Goal: Task Accomplishment & Management: Manage account settings

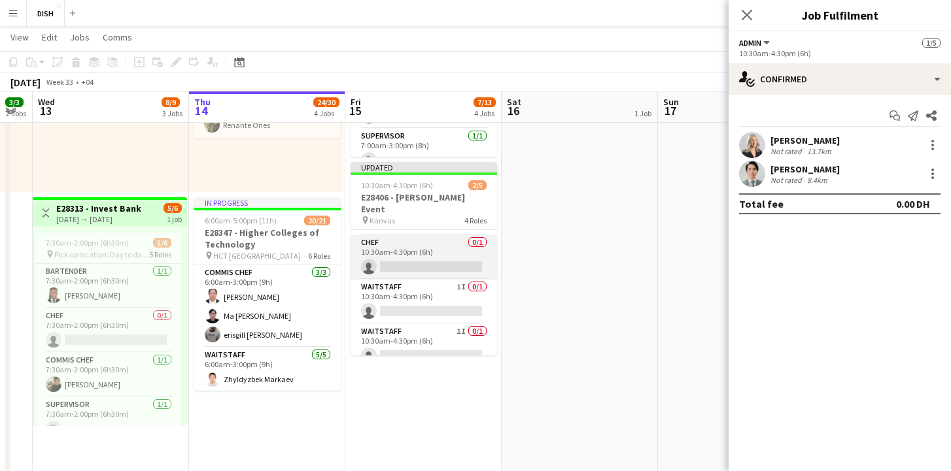
scroll to position [60, 0]
click at [751, 16] on icon "Close pop-in" at bounding box center [746, 15] width 12 height 12
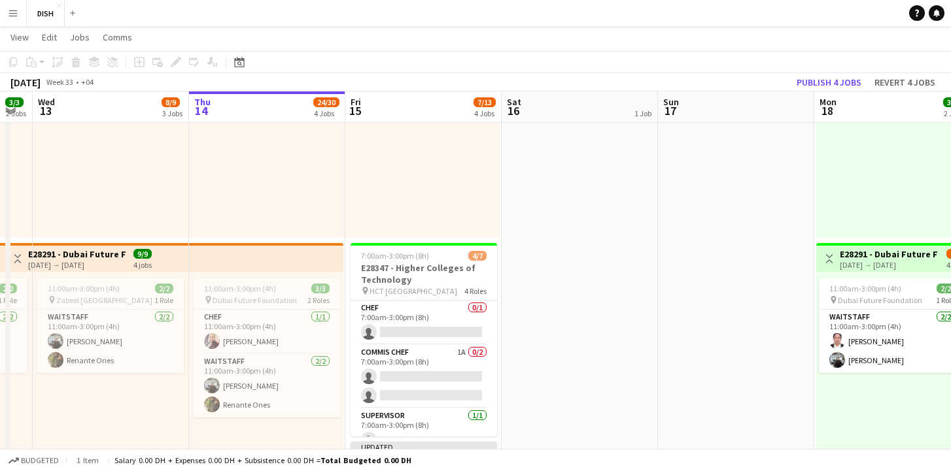
scroll to position [0, 0]
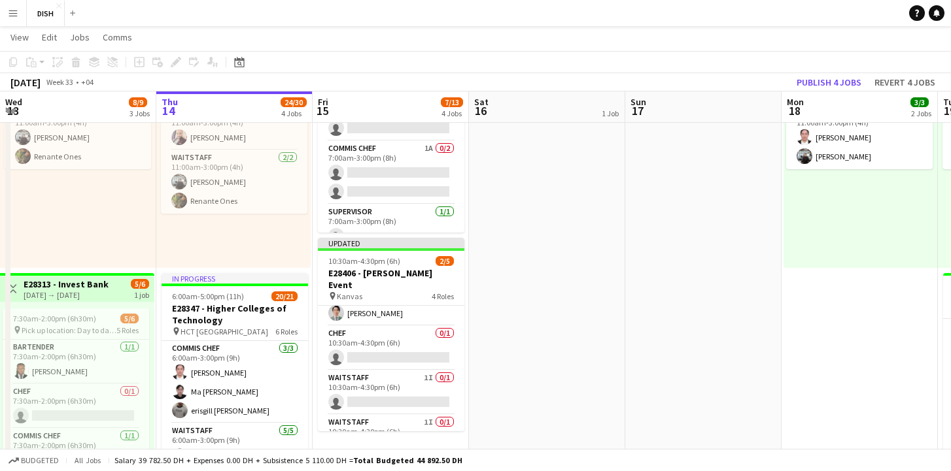
scroll to position [60, 0]
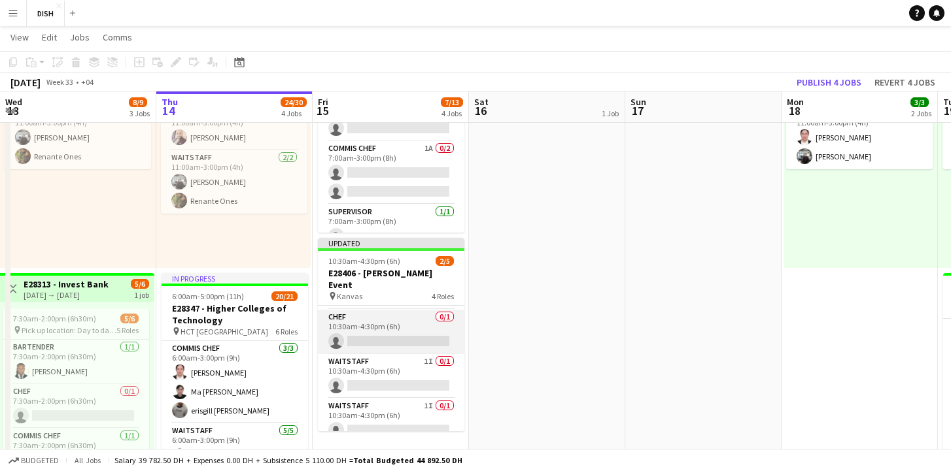
click at [400, 342] on app-card-role "Chef 0/1 10:30am-4:30pm (6h) single-neutral-actions" at bounding box center [391, 332] width 146 height 44
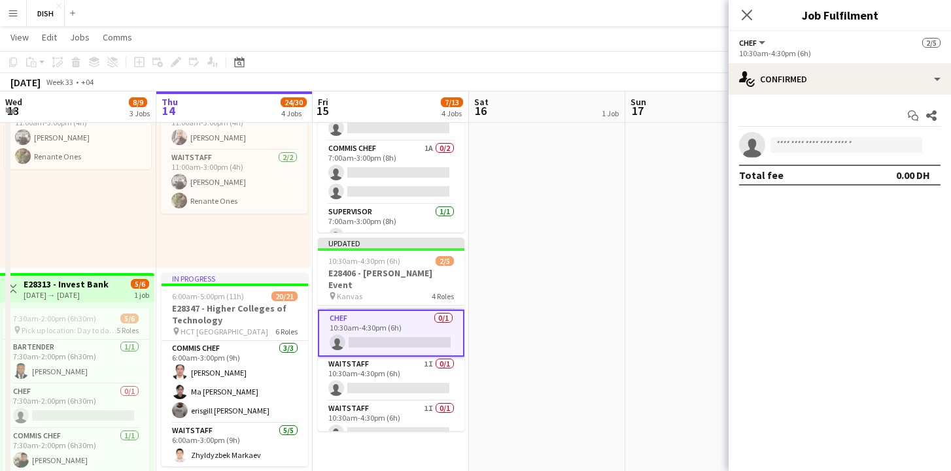
click at [400, 342] on app-card-role "Chef 0/1 10:30am-4:30pm (6h) single-neutral-actions" at bounding box center [391, 333] width 146 height 47
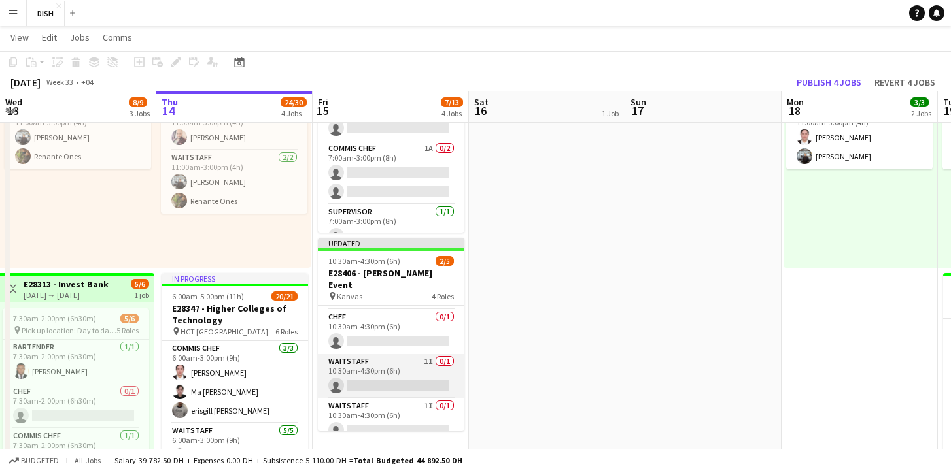
click at [397, 360] on app-card-role "Waitstaff 1I 0/1 10:30am-4:30pm (6h) single-neutral-actions" at bounding box center [391, 376] width 146 height 44
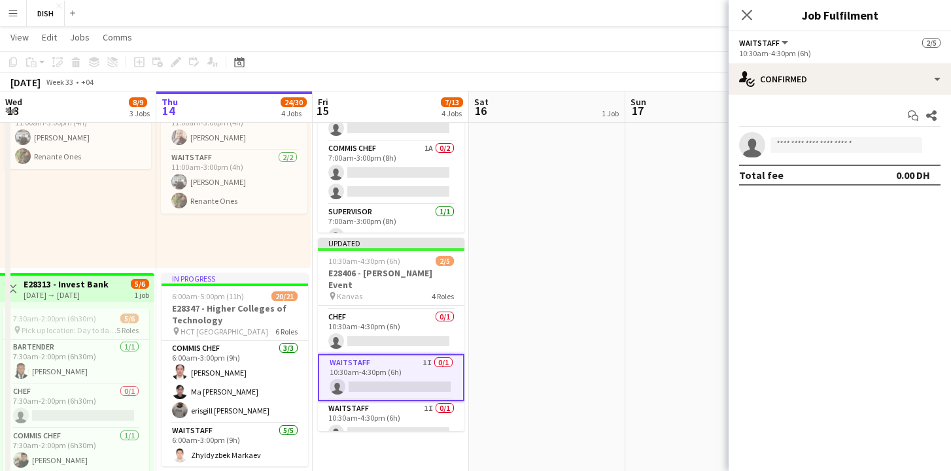
click at [397, 360] on app-card-role "Waitstaff 1I 0/1 10:30am-4:30pm (6h) single-neutral-actions" at bounding box center [391, 377] width 146 height 47
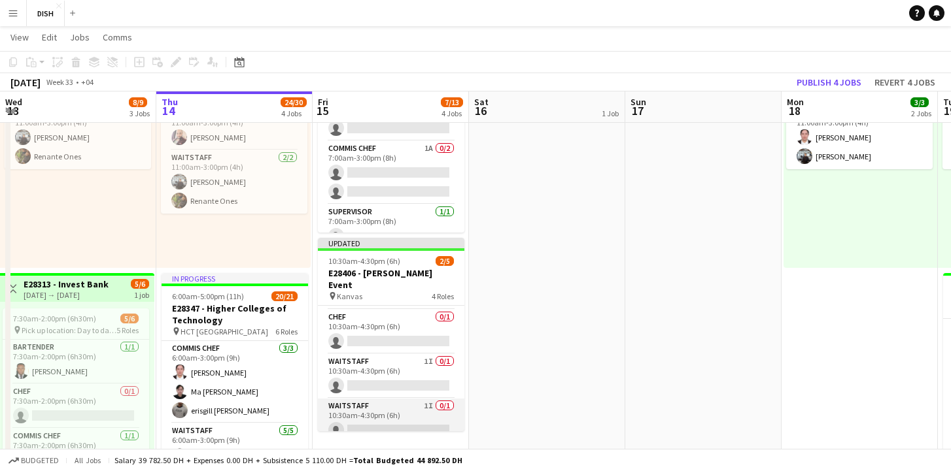
click at [389, 399] on app-card-role "Waitstaff 1I 0/1 10:30am-4:30pm (6h) single-neutral-actions" at bounding box center [391, 421] width 146 height 44
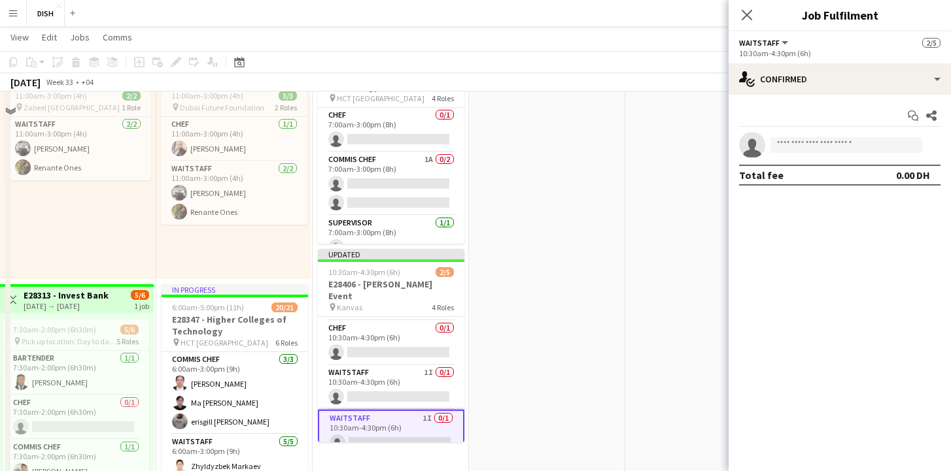
scroll to position [382, 0]
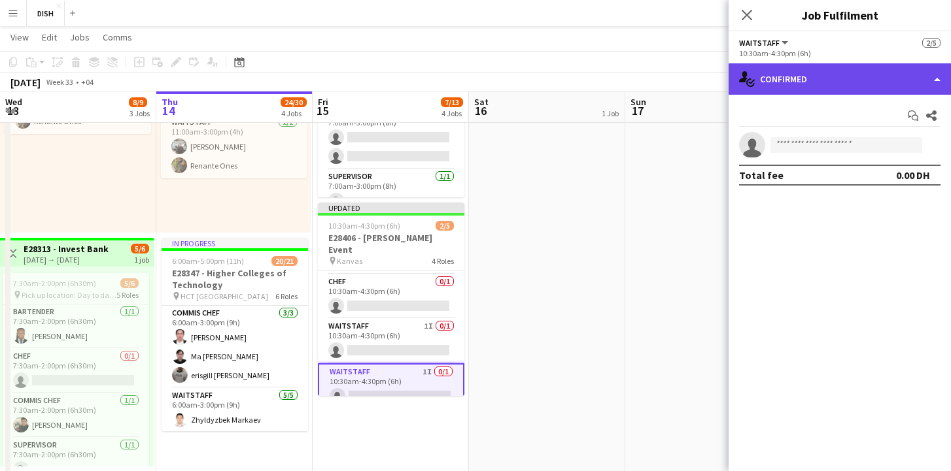
click at [922, 82] on div "single-neutral-actions-check-2 Confirmed" at bounding box center [839, 78] width 222 height 31
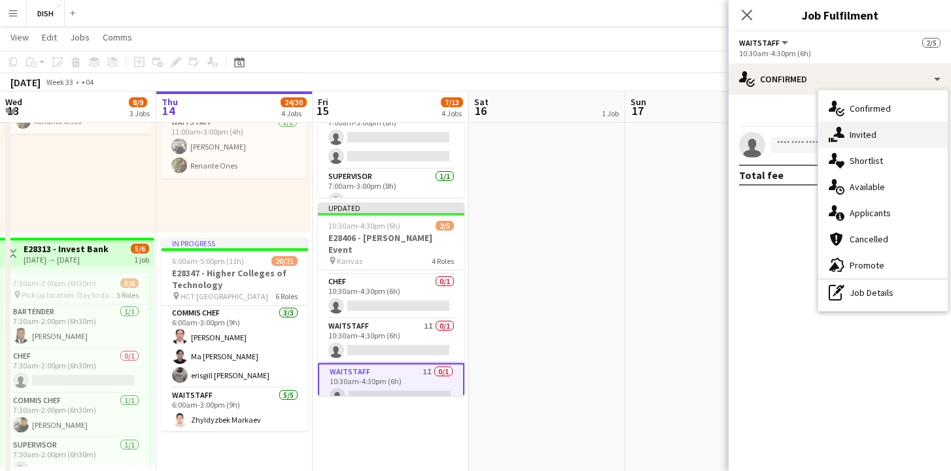
click at [855, 130] on div "single-neutral-actions-share-1 Invited" at bounding box center [882, 135] width 129 height 26
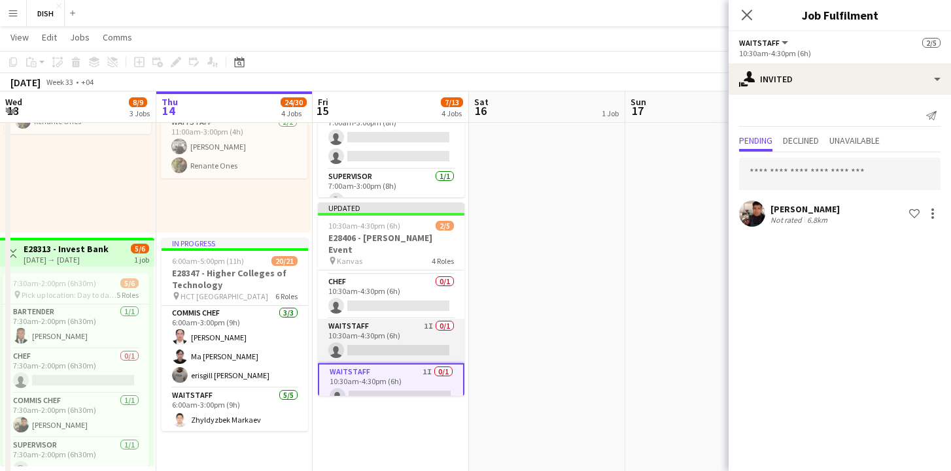
click at [360, 320] on app-card-role "Waitstaff 1I 0/1 10:30am-4:30pm (6h) single-neutral-actions" at bounding box center [391, 341] width 146 height 44
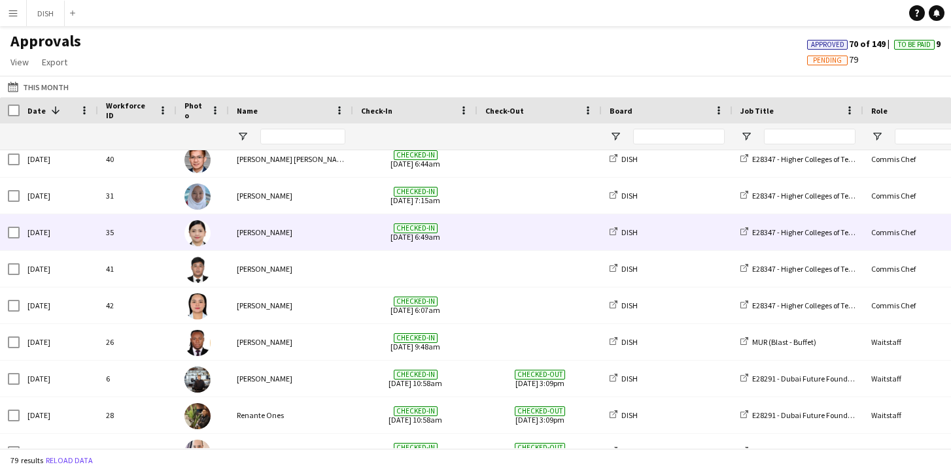
scroll to position [564, 0]
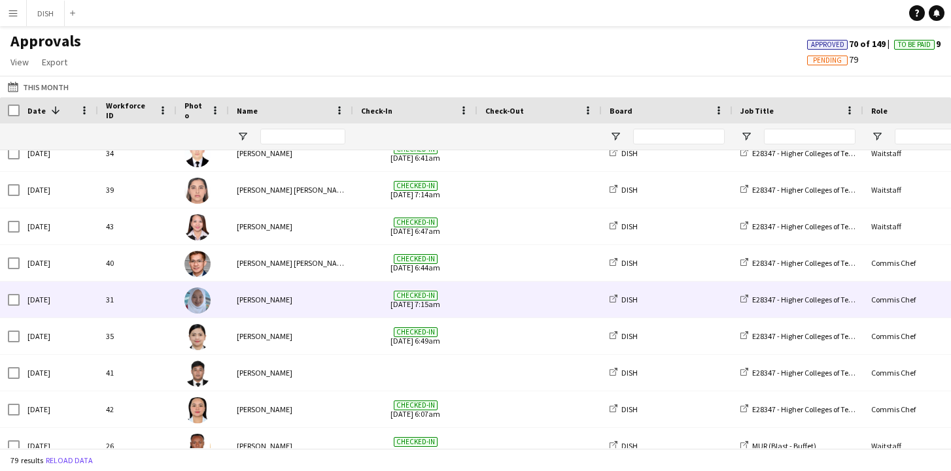
click at [418, 308] on span "Checked-in 14-08-2025 7:15am" at bounding box center [415, 300] width 109 height 36
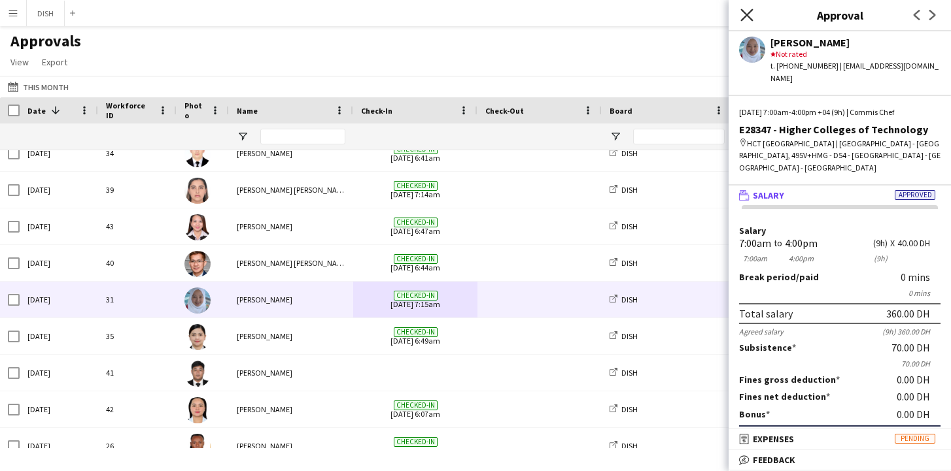
click at [745, 10] on icon "Close pop-in" at bounding box center [746, 15] width 12 height 12
